Goal: Find specific page/section: Find specific page/section

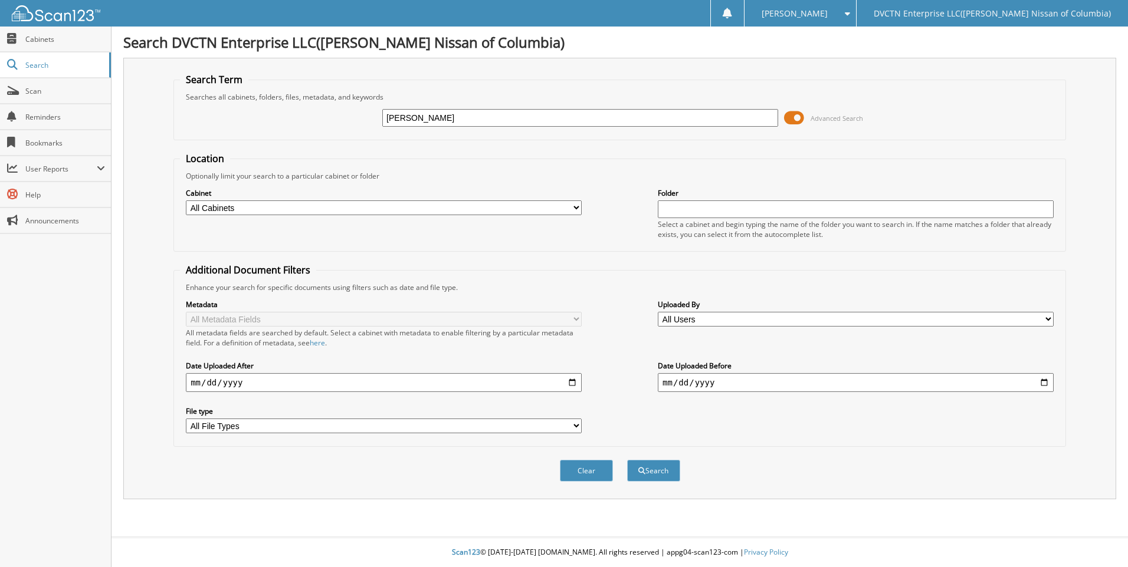
type input "stidham"
click at [627, 460] on button "Search" at bounding box center [653, 471] width 53 height 22
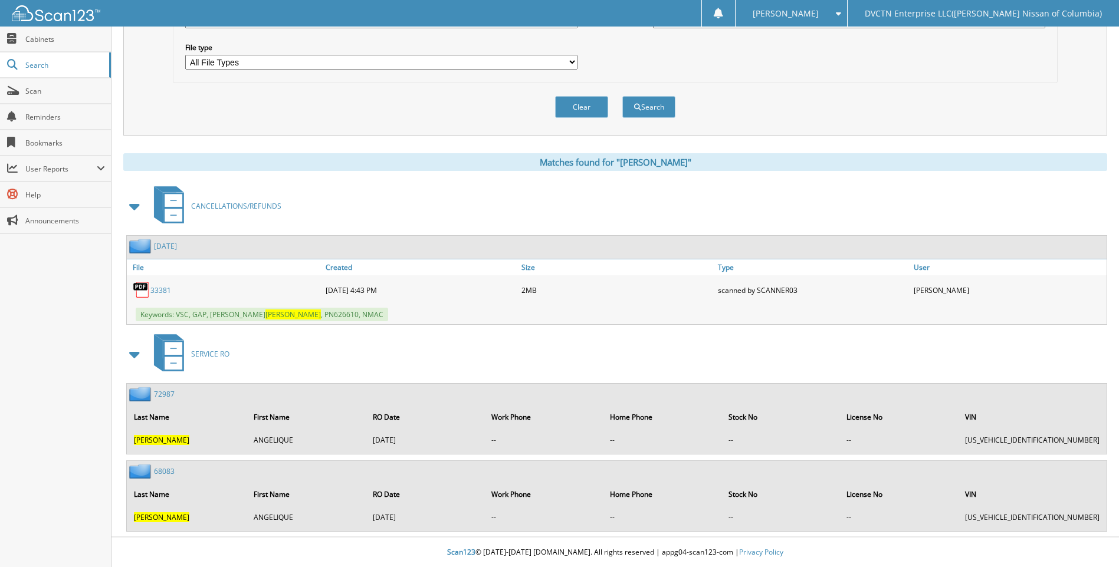
scroll to position [365, 0]
click at [175, 248] on link "NOVEMBER 2024" at bounding box center [165, 246] width 23 height 10
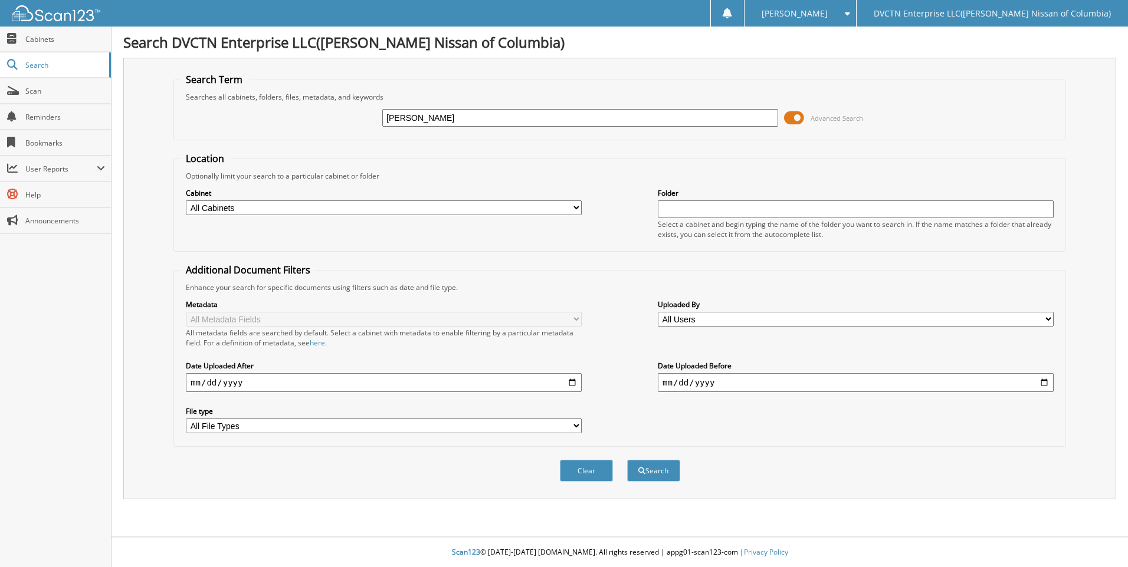
type input "[PERSON_NAME]"
click at [627, 460] on button "Search" at bounding box center [653, 471] width 53 height 22
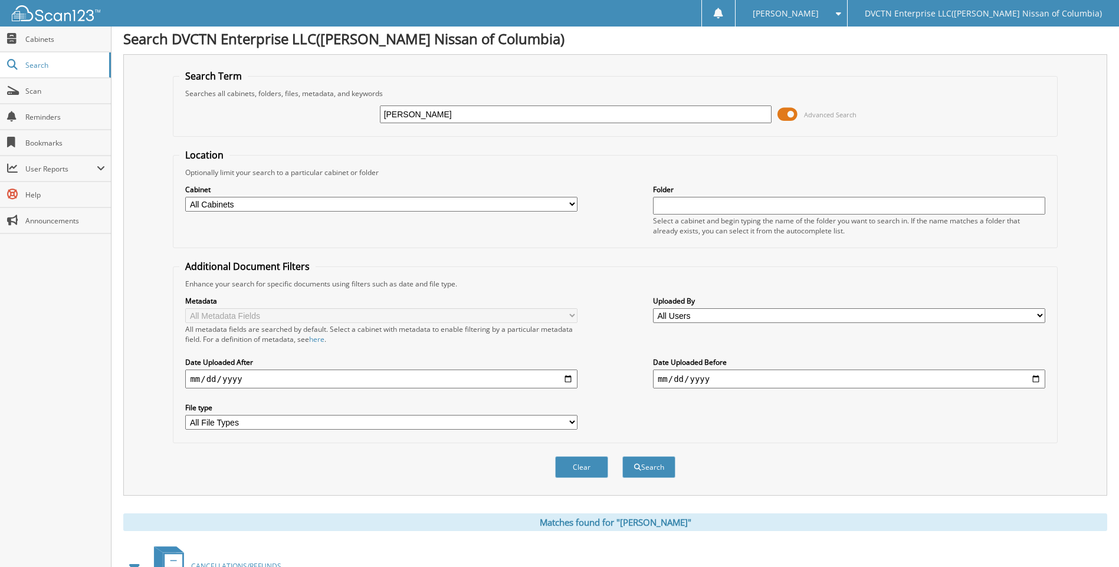
scroll to position [236, 0]
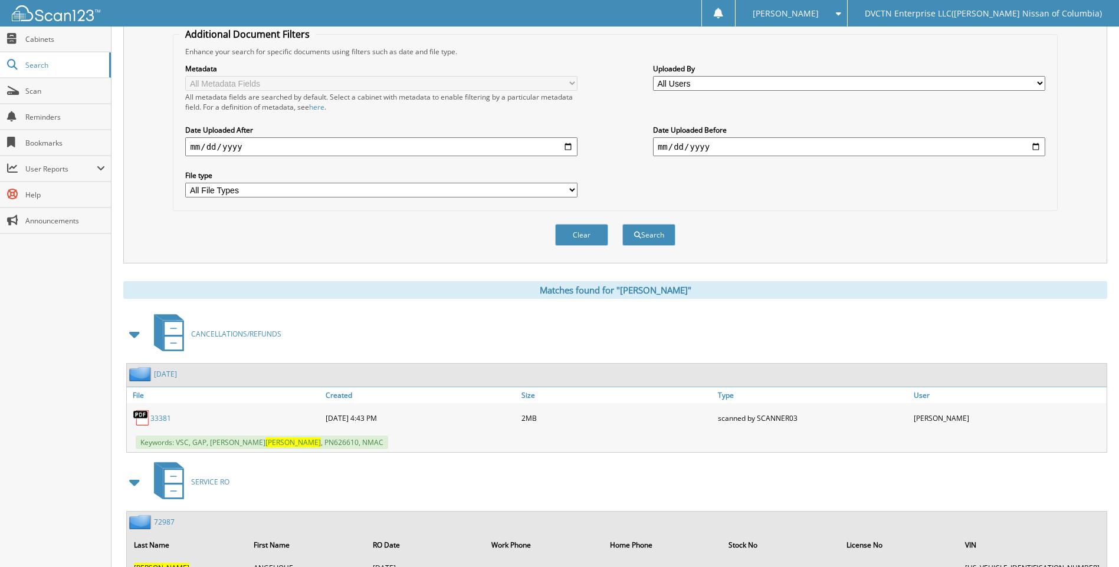
click at [157, 418] on link "33381" at bounding box center [160, 419] width 21 height 10
click at [225, 336] on span "CANCELLATIONS/REFUNDS" at bounding box center [236, 334] width 90 height 10
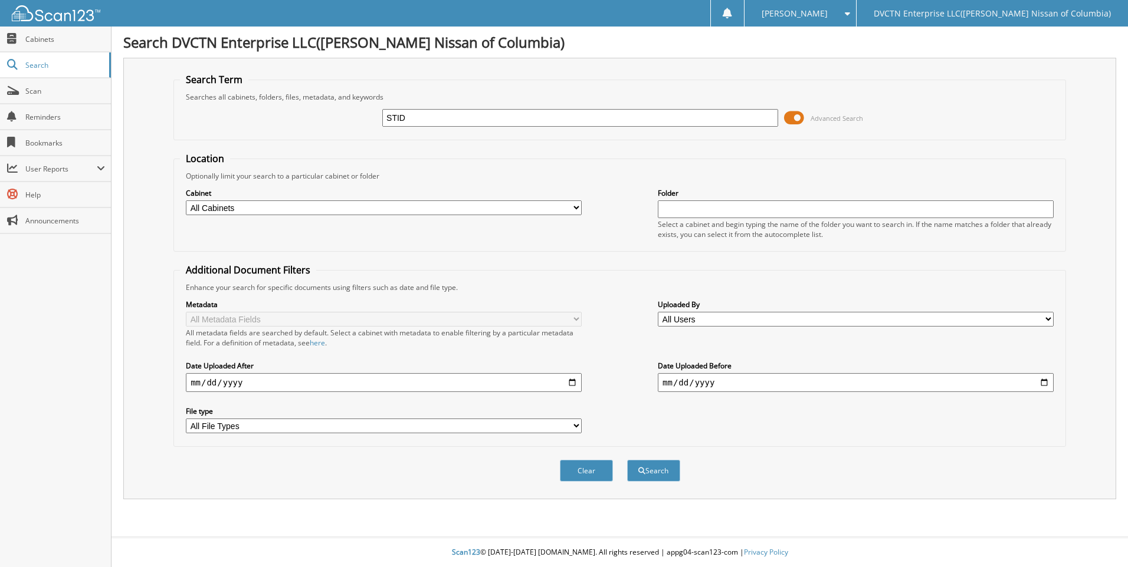
type input "STID"
click at [627, 460] on button "Search" at bounding box center [653, 471] width 53 height 22
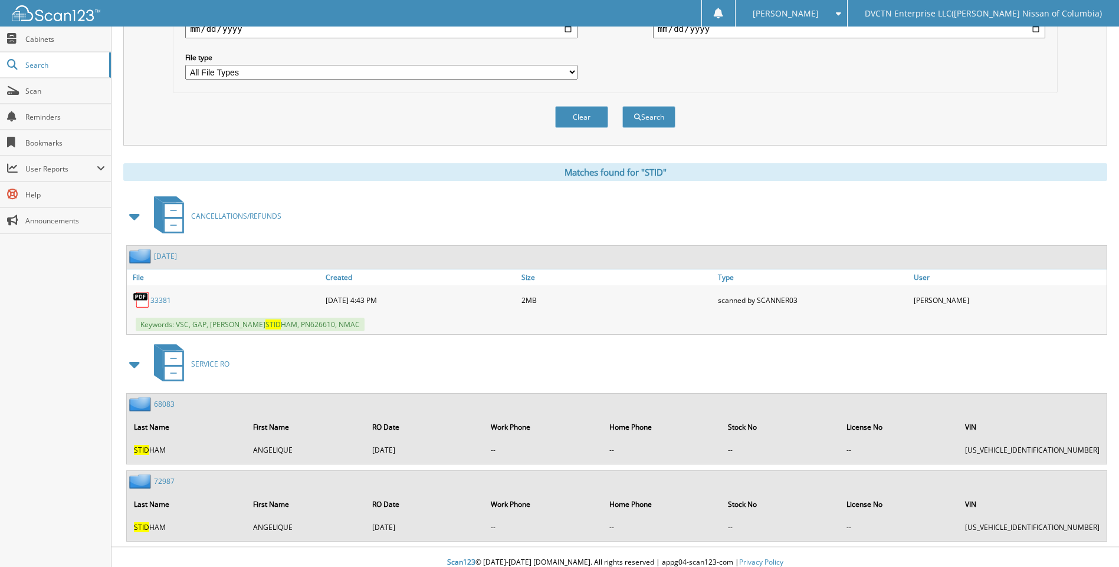
scroll to position [365, 0]
